Goal: Find specific page/section: Find specific page/section

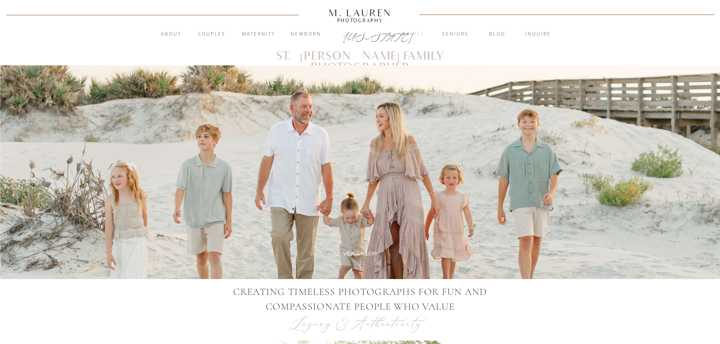
click at [413, 33] on nav "Family" at bounding box center [413, 35] width 41 height 8
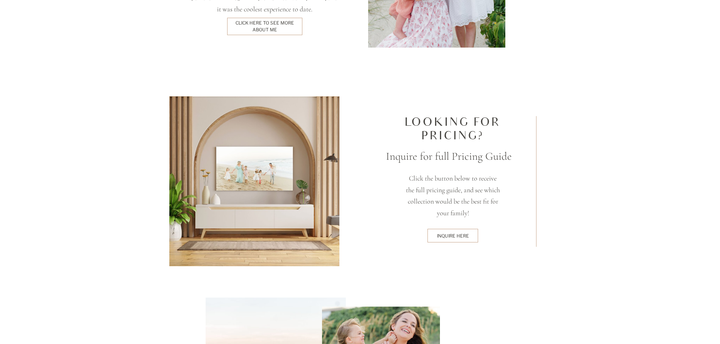
scroll to position [1928, 0]
click at [444, 235] on div "inquire here" at bounding box center [453, 235] width 48 height 6
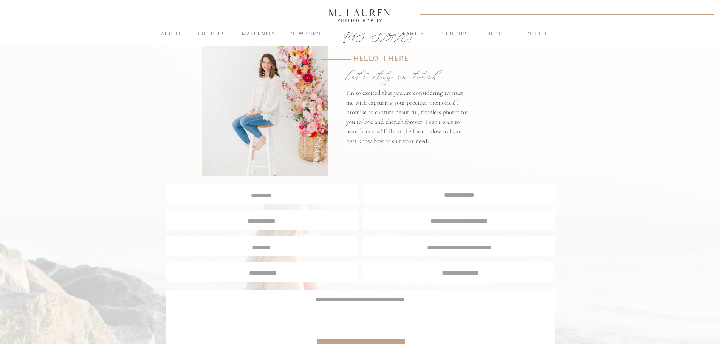
scroll to position [38, 0]
click at [248, 203] on div at bounding box center [262, 194] width 192 height 20
click at [248, 196] on textarea at bounding box center [261, 195] width 191 height 7
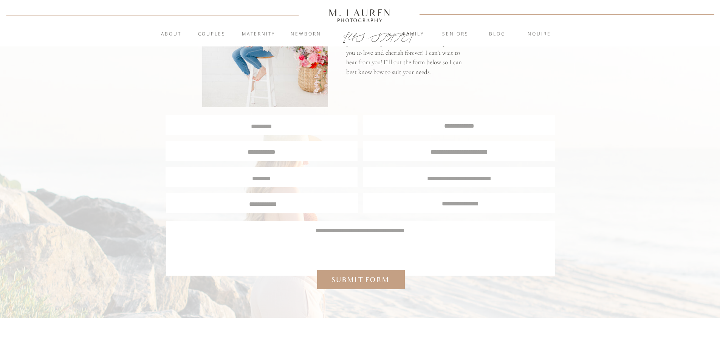
scroll to position [113, 0]
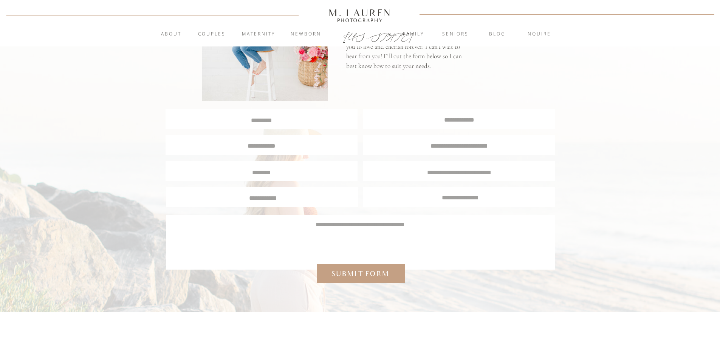
drag, startPoint x: 274, startPoint y: 199, endPoint x: 270, endPoint y: 195, distance: 5.6
click at [270, 195] on textarea at bounding box center [263, 197] width 180 height 7
